Goal: Check status: Check status

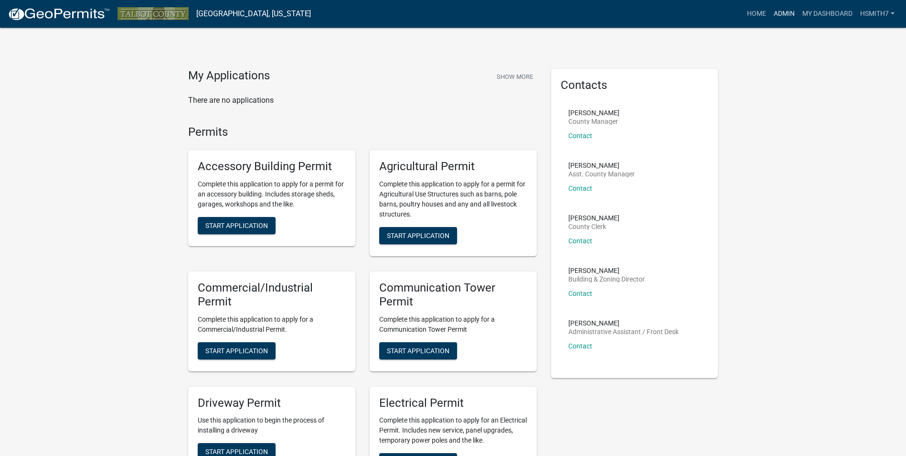
click at [774, 18] on link "Admin" at bounding box center [784, 14] width 29 height 18
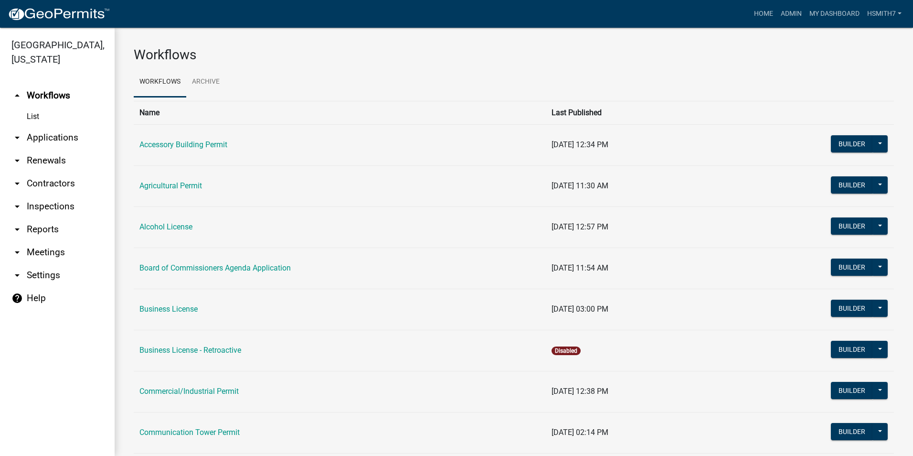
click at [57, 139] on link "arrow_drop_down Applications" at bounding box center [57, 137] width 115 height 23
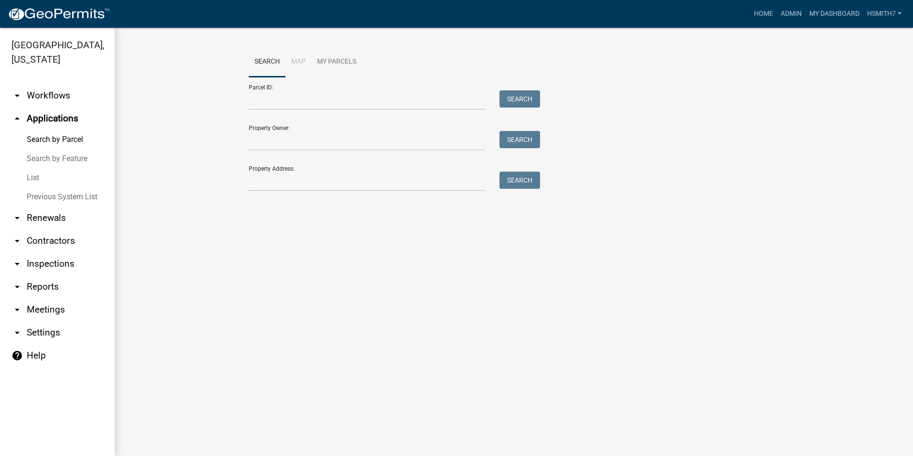
click at [48, 175] on link "List" at bounding box center [57, 177] width 115 height 19
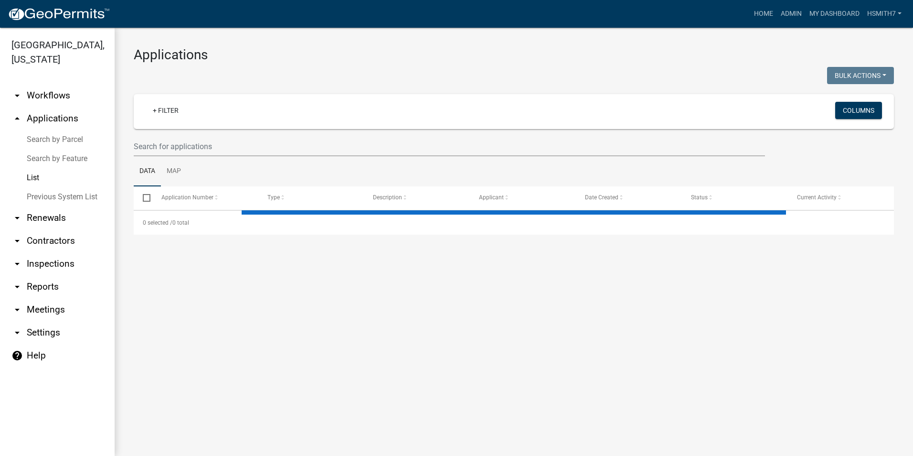
select select "3: 100"
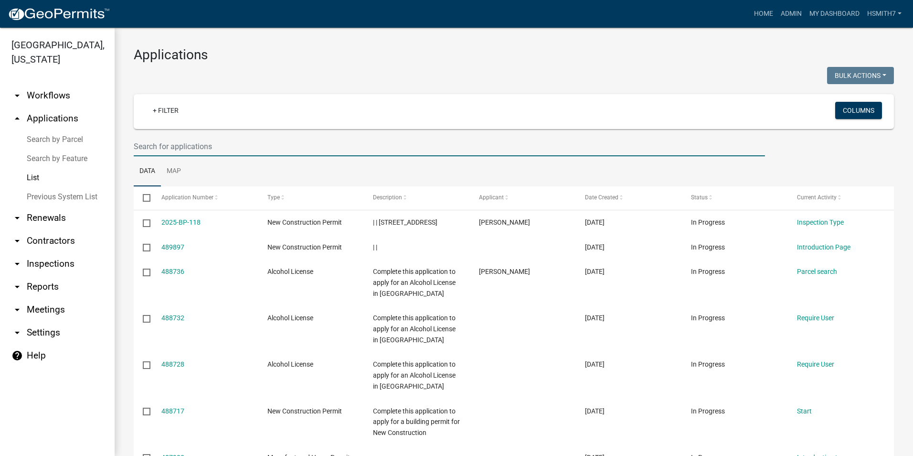
click at [220, 144] on input "text" at bounding box center [450, 147] width 632 height 20
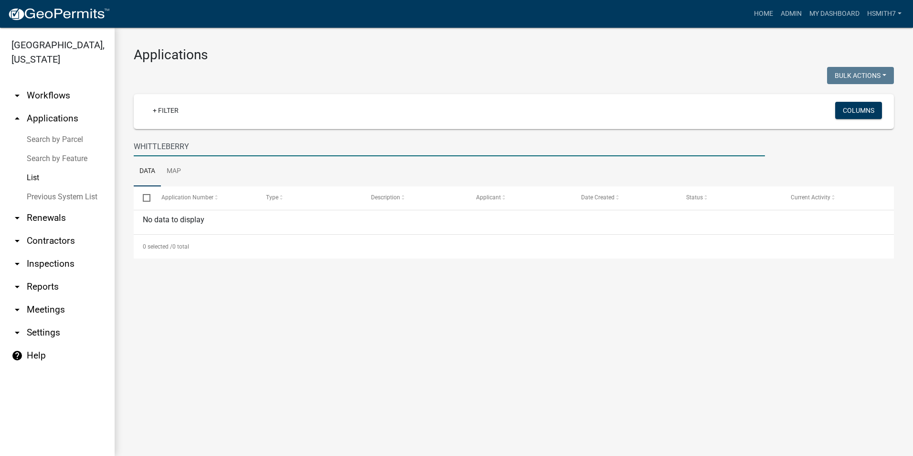
drag, startPoint x: 258, startPoint y: 143, endPoint x: 48, endPoint y: 142, distance: 210.7
click at [48, 142] on div "[GEOGRAPHIC_DATA], [US_STATE] arrow_drop_down Workflows List arrow_drop_up Appl…" at bounding box center [456, 242] width 913 height 428
drag, startPoint x: 154, startPoint y: 145, endPoint x: 87, endPoint y: 139, distance: 66.7
click at [88, 139] on div "[GEOGRAPHIC_DATA], [US_STATE] arrow_drop_down Workflows List arrow_drop_up Appl…" at bounding box center [456, 242] width 913 height 428
type input "w"
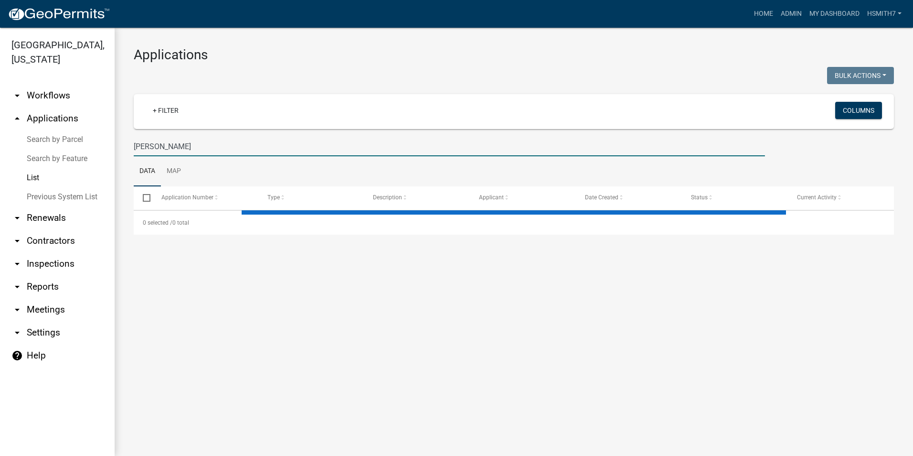
type input "[PERSON_NAME]"
select select "3: 100"
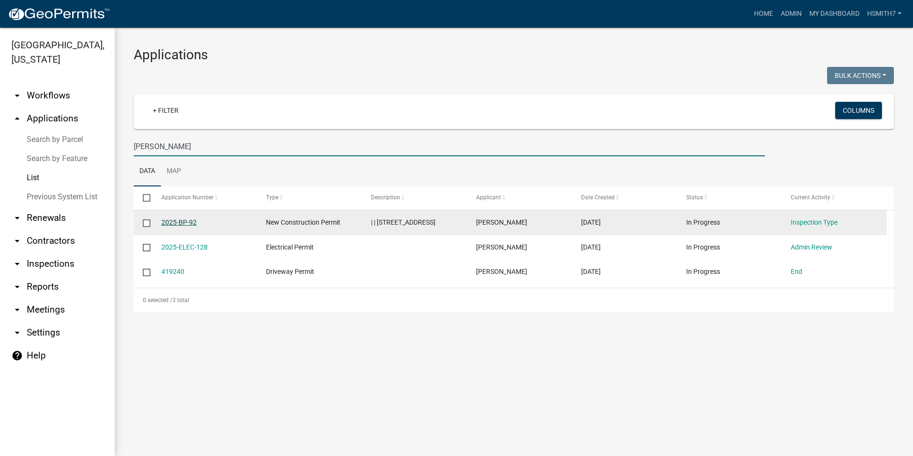
type input "[PERSON_NAME]"
click at [166, 219] on link "2025-BP-92" at bounding box center [178, 222] width 35 height 8
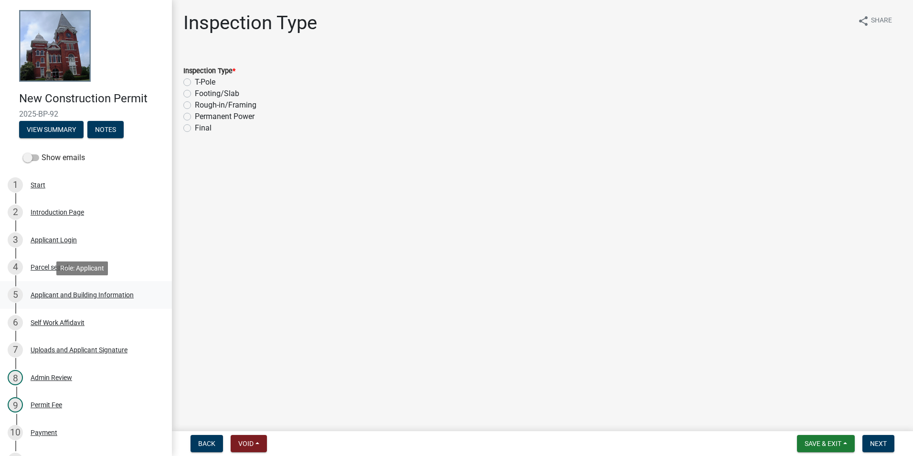
click at [85, 293] on div "Applicant and Building Information" at bounding box center [82, 294] width 103 height 7
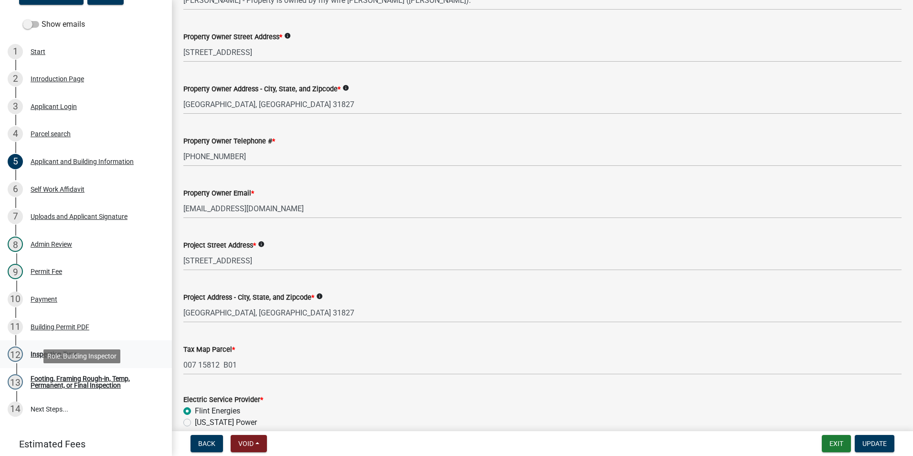
scroll to position [143, 0]
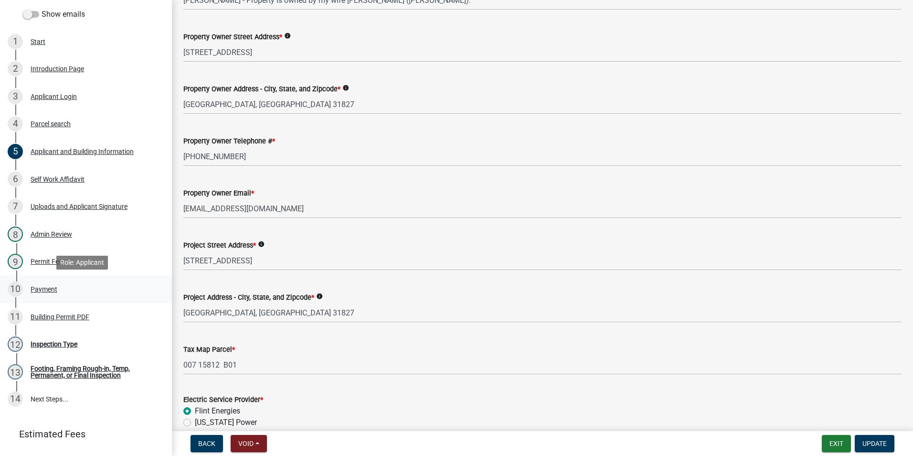
click at [57, 290] on div "10 Payment" at bounding box center [82, 288] width 149 height 15
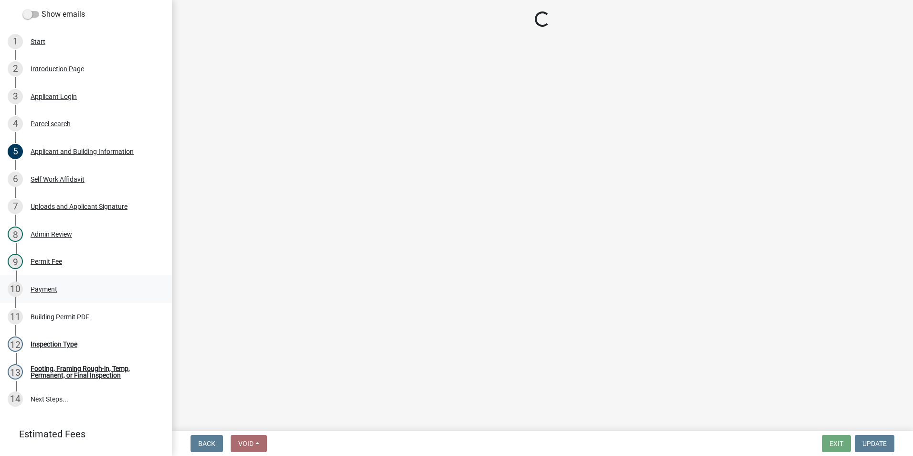
scroll to position [0, 0]
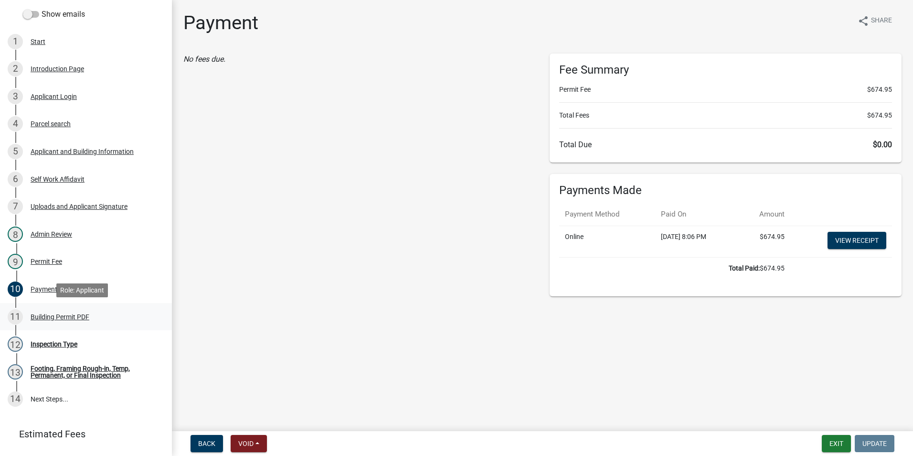
click at [82, 327] on link "11 Building Permit PDF" at bounding box center [86, 317] width 172 height 28
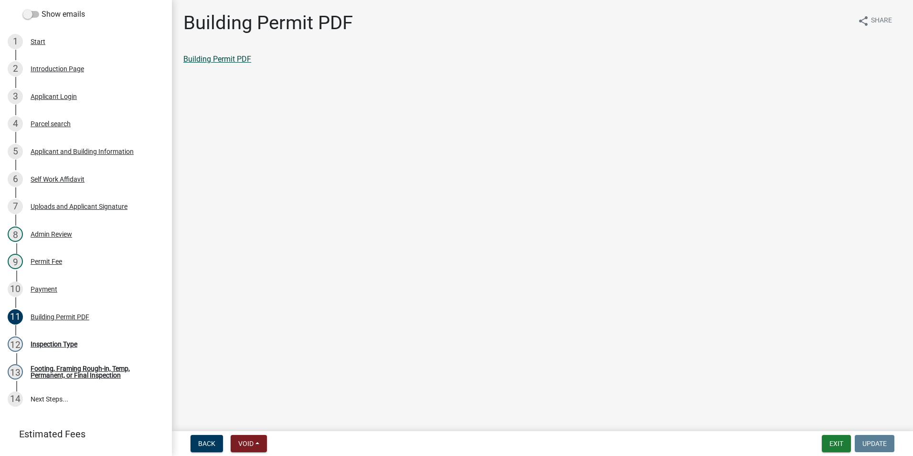
click at [225, 55] on link "Building Permit PDF" at bounding box center [217, 58] width 68 height 9
